Goal: Contribute content

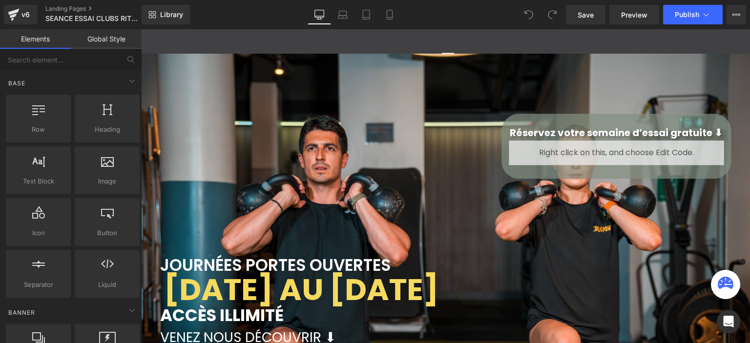
scroll to position [2180, 601]
click at [18, 18] on icon at bounding box center [14, 14] width 12 height 24
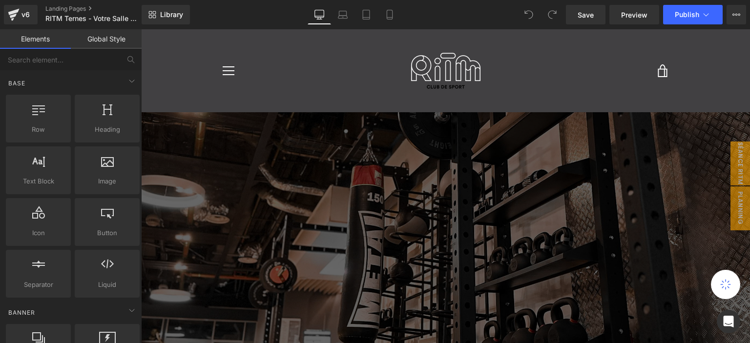
drag, startPoint x: 239, startPoint y: 308, endPoint x: 646, endPoint y: 104, distance: 455.8
click at [141, 29] on span "Button" at bounding box center [141, 29] width 0 height 0
click at [732, 193] on span "planning ter" at bounding box center [730, 208] width 39 height 44
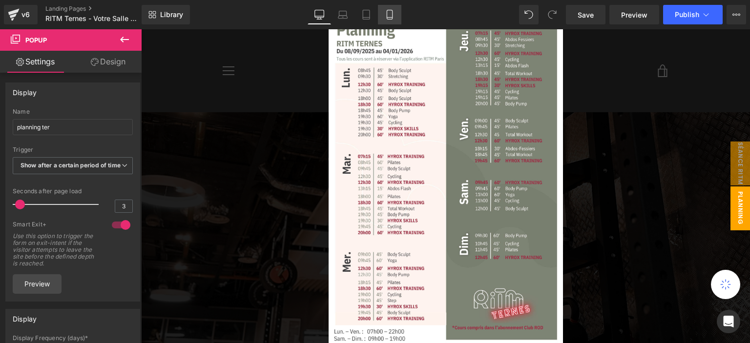
click at [393, 19] on icon at bounding box center [390, 15] width 10 height 10
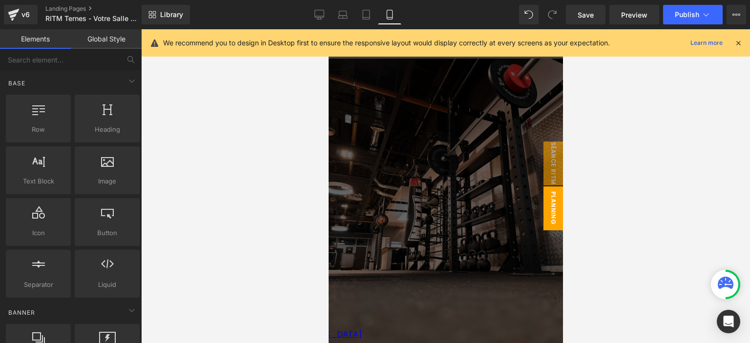
click at [539, 189] on span "planning ter app" at bounding box center [542, 208] width 39 height 44
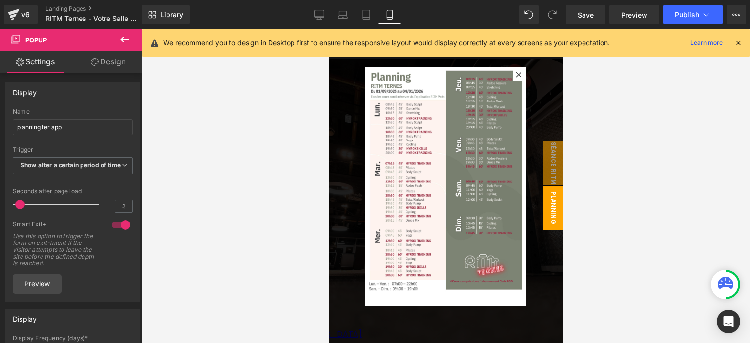
click at [433, 101] on img at bounding box center [445, 181] width 161 height 228
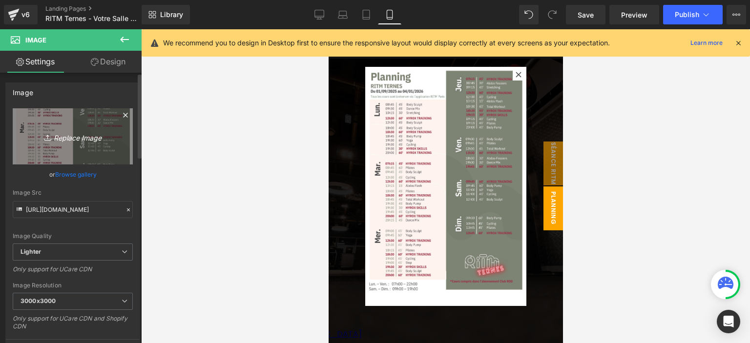
click at [62, 145] on link "Replace Image" at bounding box center [73, 136] width 120 height 56
type input "C:\fakepath\TERNES (27).png"
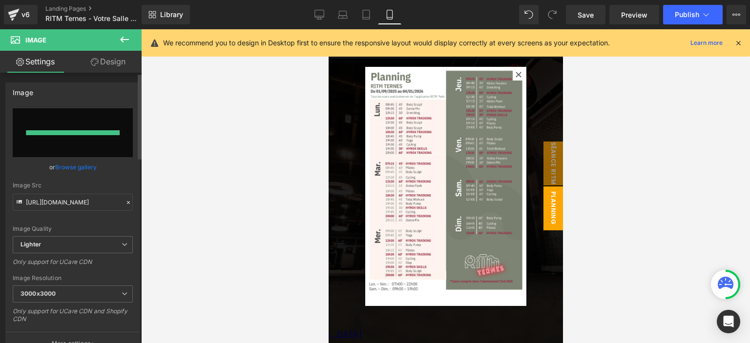
type input "[URL][DOMAIN_NAME]"
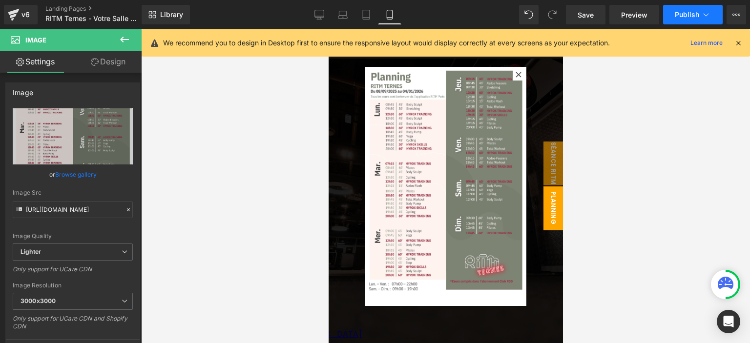
click at [679, 11] on span "Publish" at bounding box center [687, 15] width 24 height 8
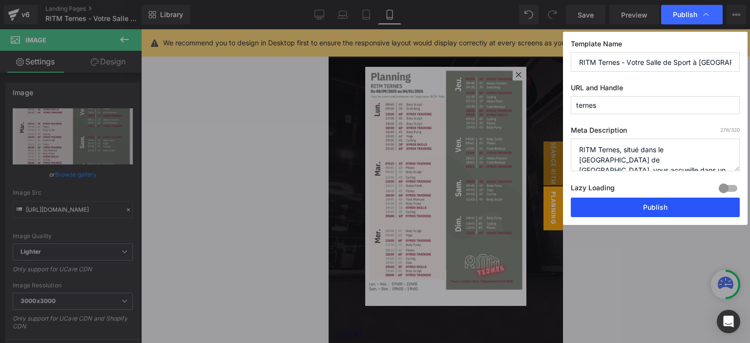
click at [605, 201] on button "Publish" at bounding box center [655, 208] width 169 height 20
